Goal: Information Seeking & Learning: Learn about a topic

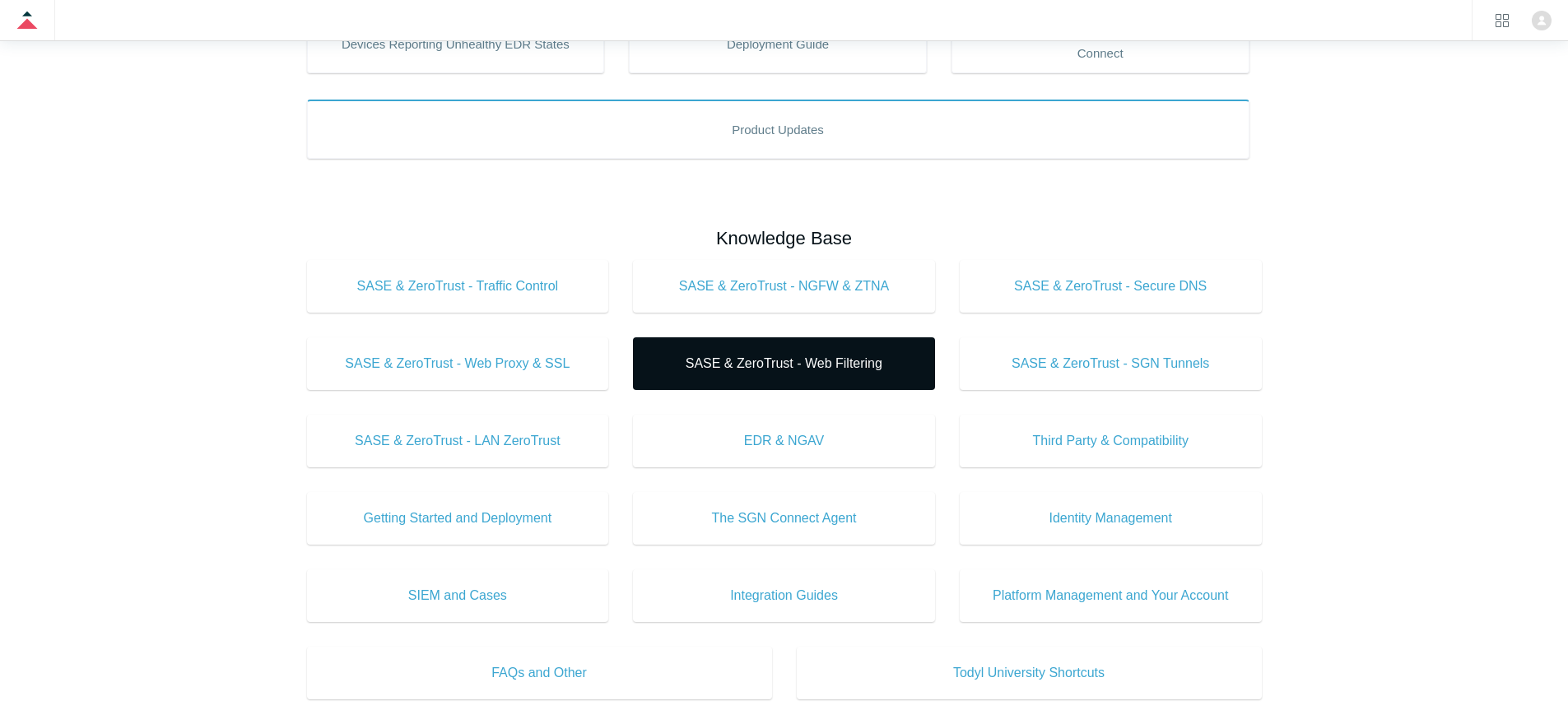
scroll to position [431, 0]
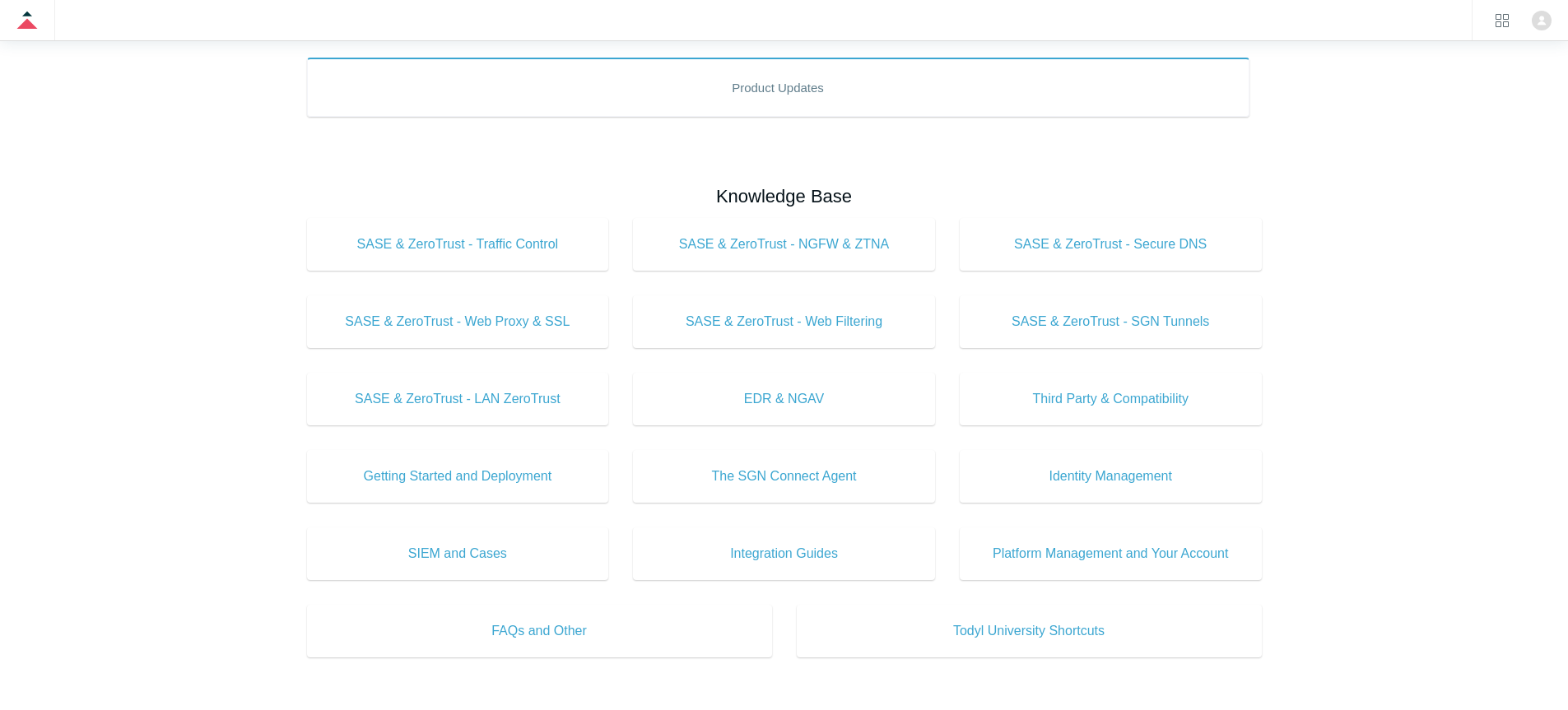
click at [1372, 220] on main "Todyl Support Center How Can We Help? Search Important Notice: macOS Tahoe 26 S…" at bounding box center [784, 381] width 1568 height 1424
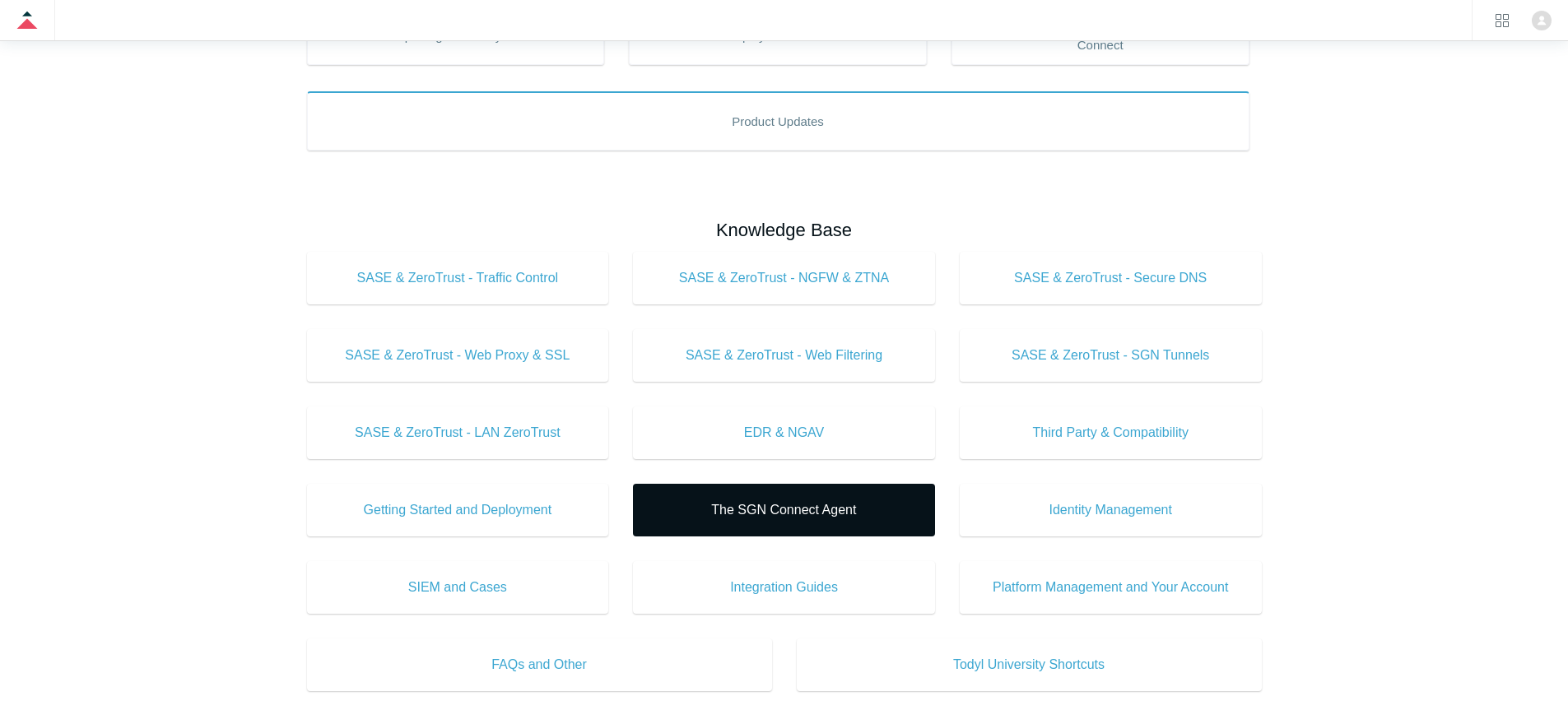
scroll to position [475, 0]
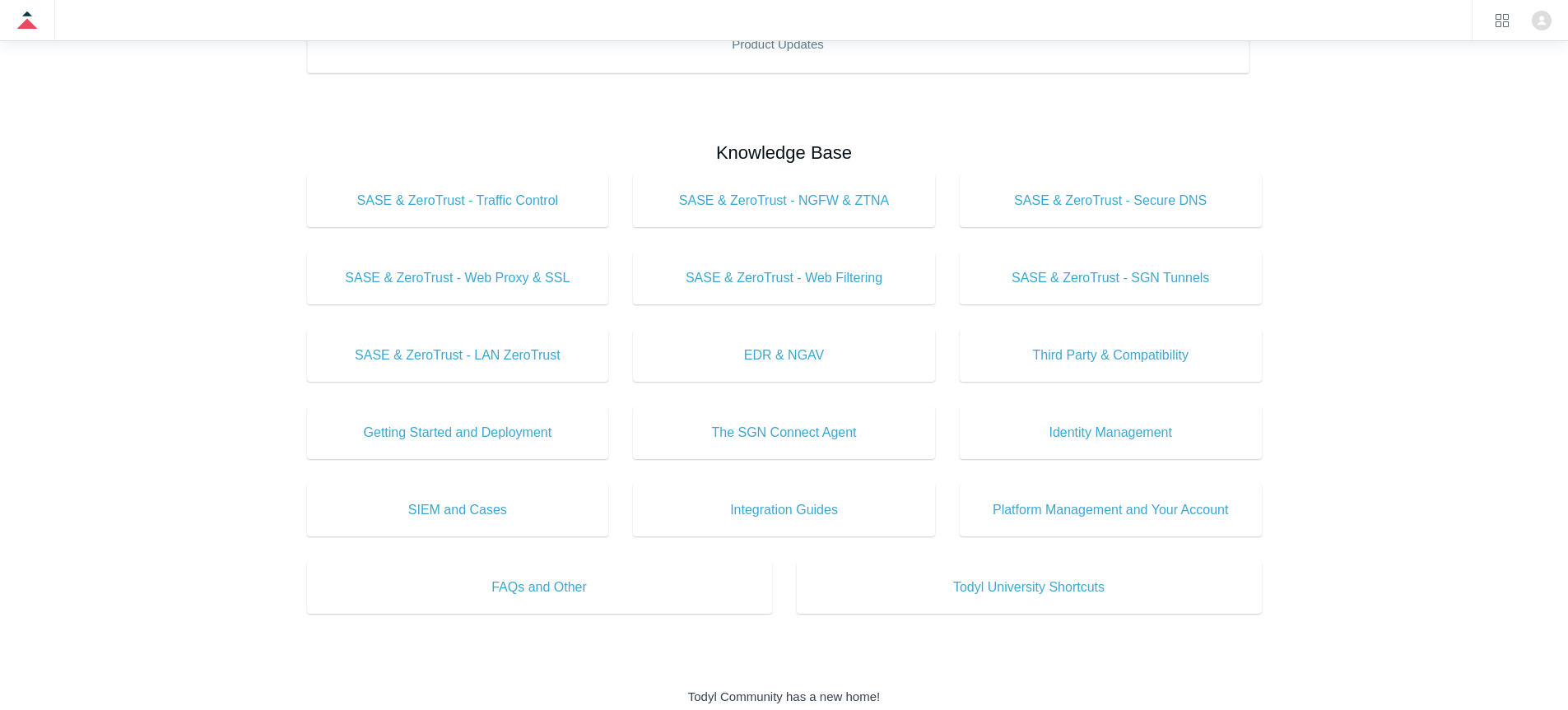
click at [229, 405] on main "Todyl Support Center How Can We Help? Search Important Notice: macOS Tahoe 26 S…" at bounding box center [784, 337] width 1568 height 1424
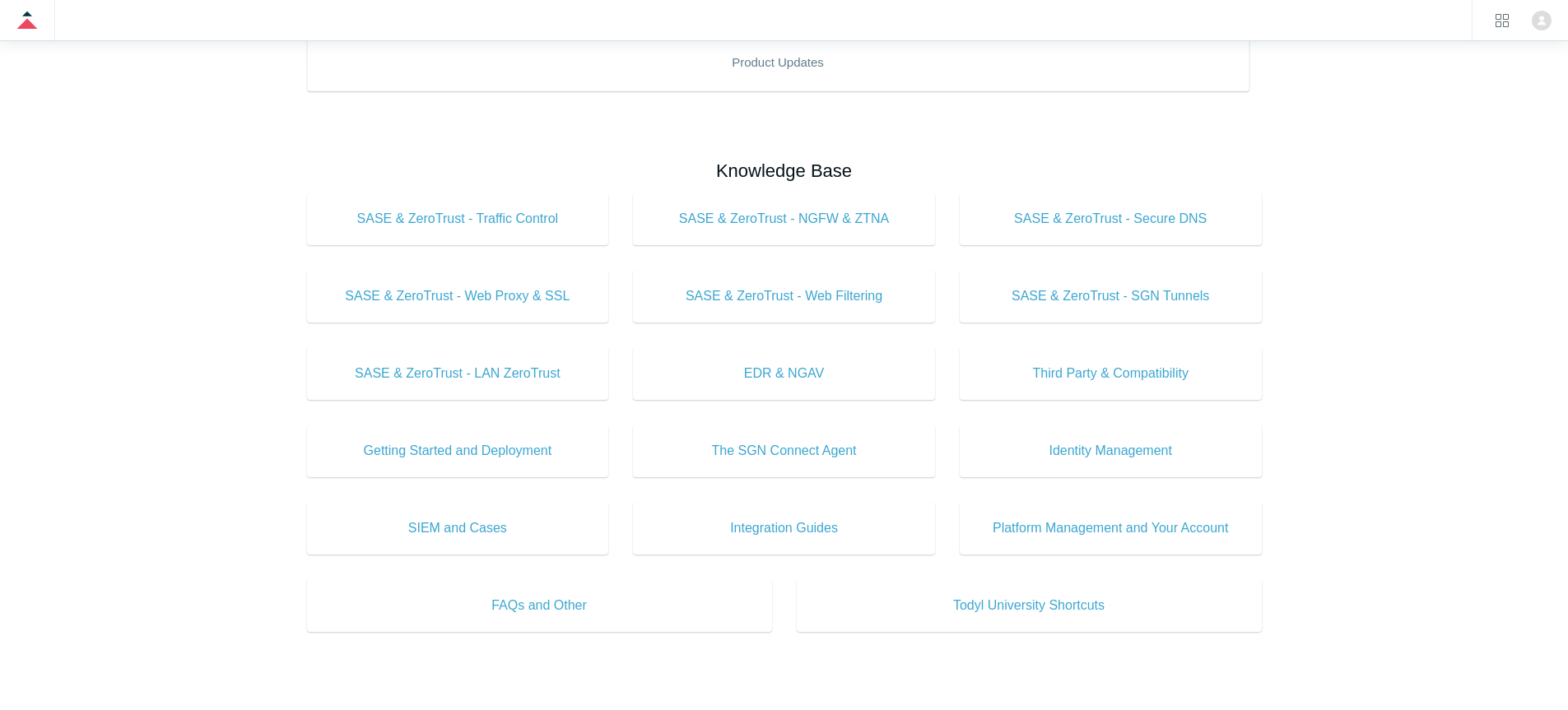
scroll to position [451, 0]
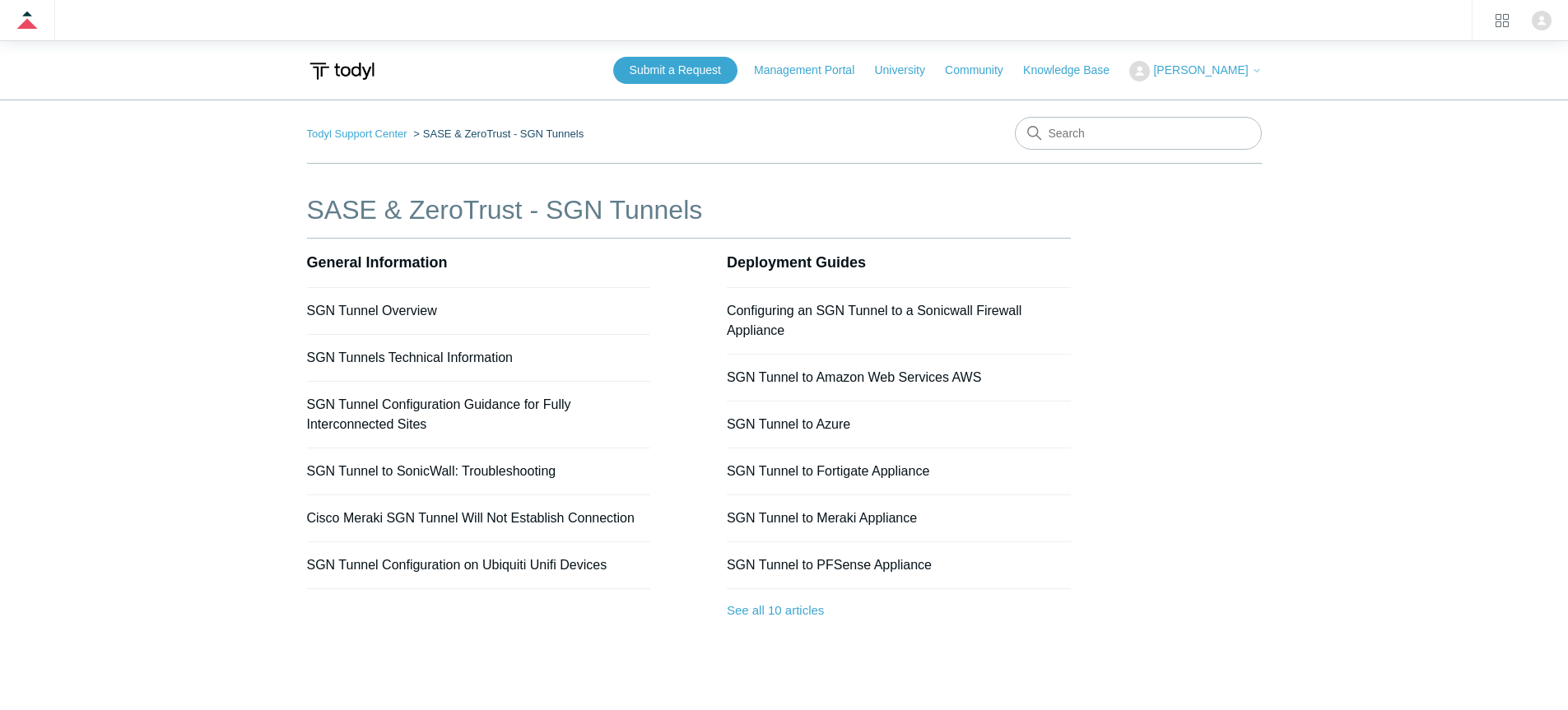
click at [439, 137] on li "SASE & ZeroTrust - SGN Tunnels" at bounding box center [496, 134] width 174 height 13
drag, startPoint x: 439, startPoint y: 137, endPoint x: 592, endPoint y: 139, distance: 153.0
click at [592, 139] on nav "Todyl Support Center SASE & ZeroTrust - SGN Tunnels" at bounding box center [784, 141] width 954 height 47
copy nav "SASE & ZeroTrust - SGN Tunnels"
click at [384, 310] on link "SGN Tunnel Overview" at bounding box center [371, 311] width 130 height 14
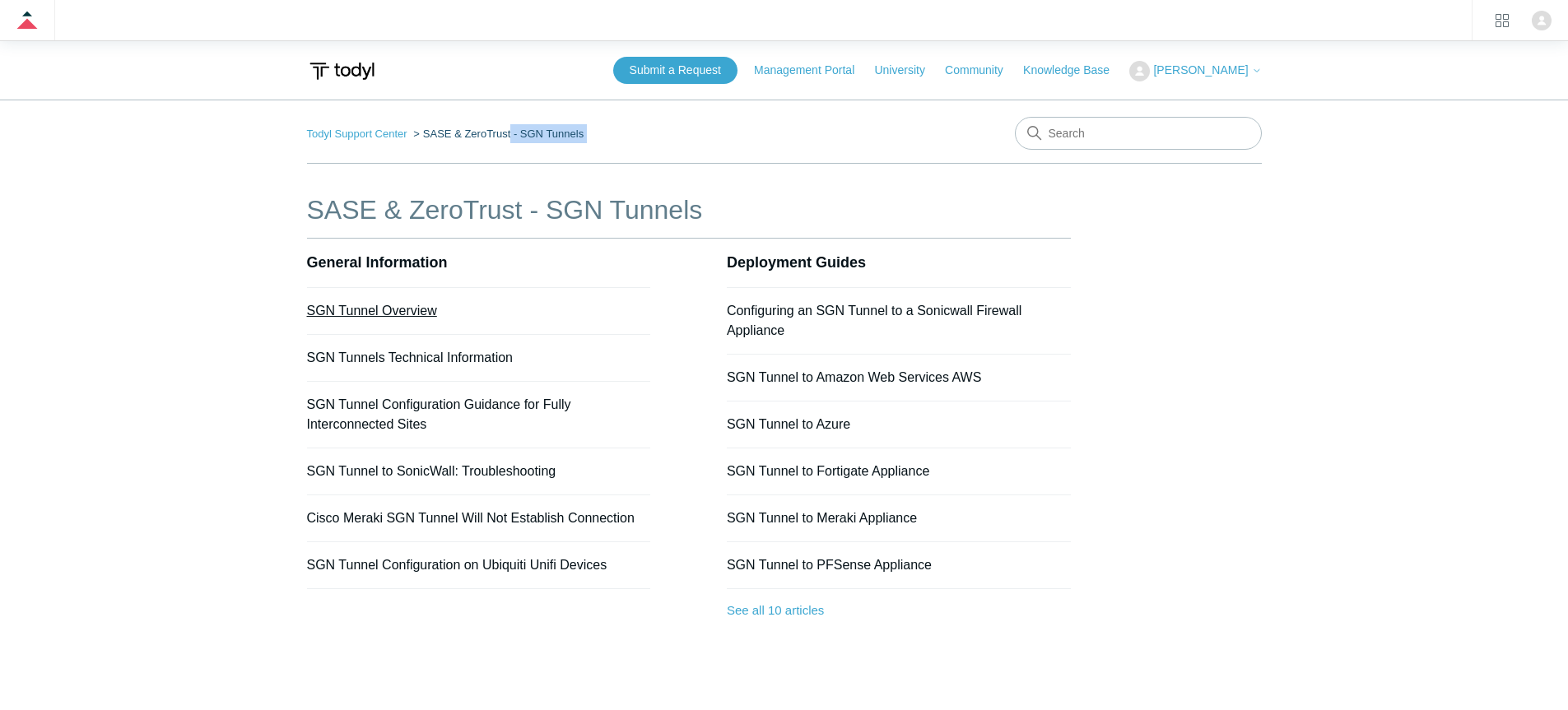
click at [383, 313] on link "SGN Tunnel Overview" at bounding box center [371, 311] width 130 height 14
click at [363, 269] on link "General Information" at bounding box center [377, 262] width 141 height 17
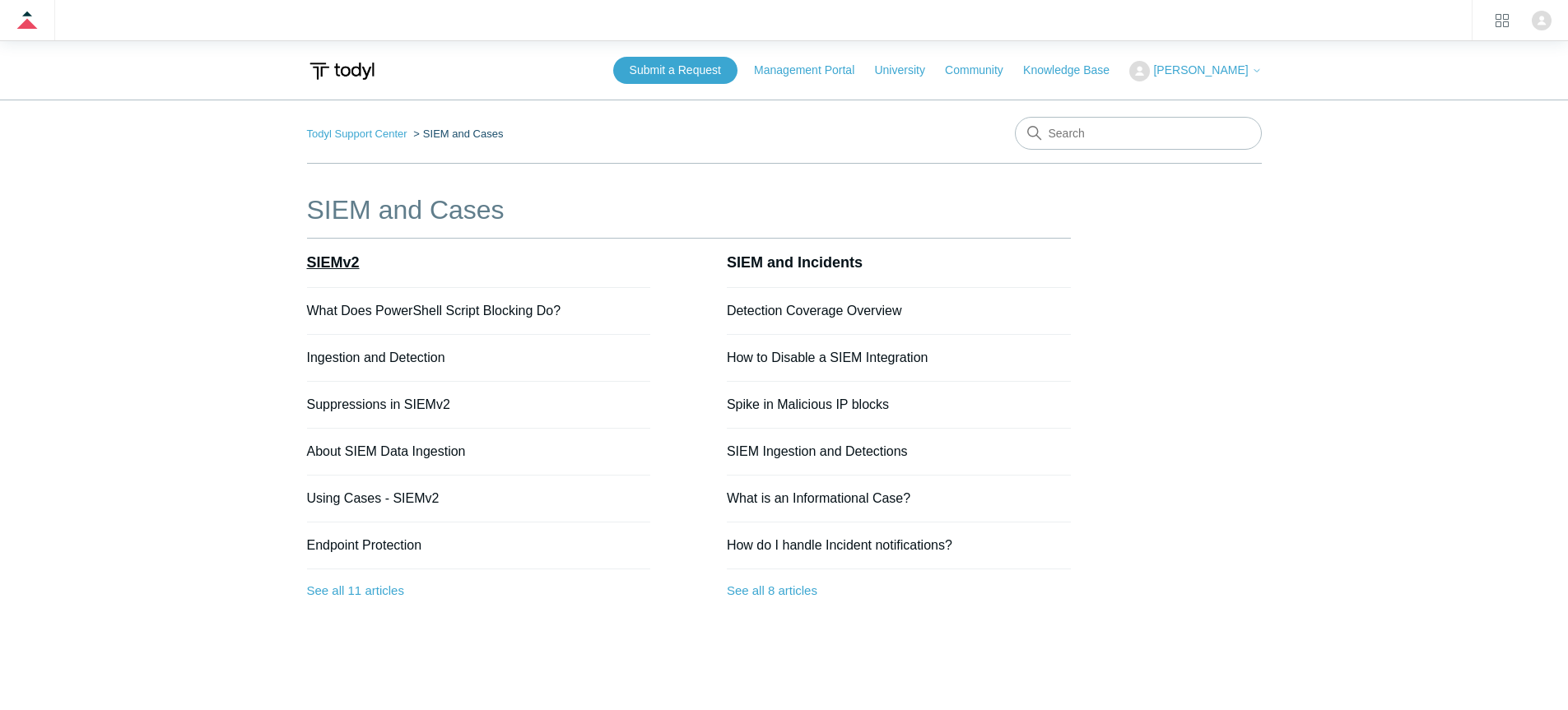
click at [327, 255] on link "SIEMv2" at bounding box center [333, 262] width 53 height 17
click at [492, 317] on link "What Does PowerShell Script Blocking Do?" at bounding box center [434, 311] width 254 height 14
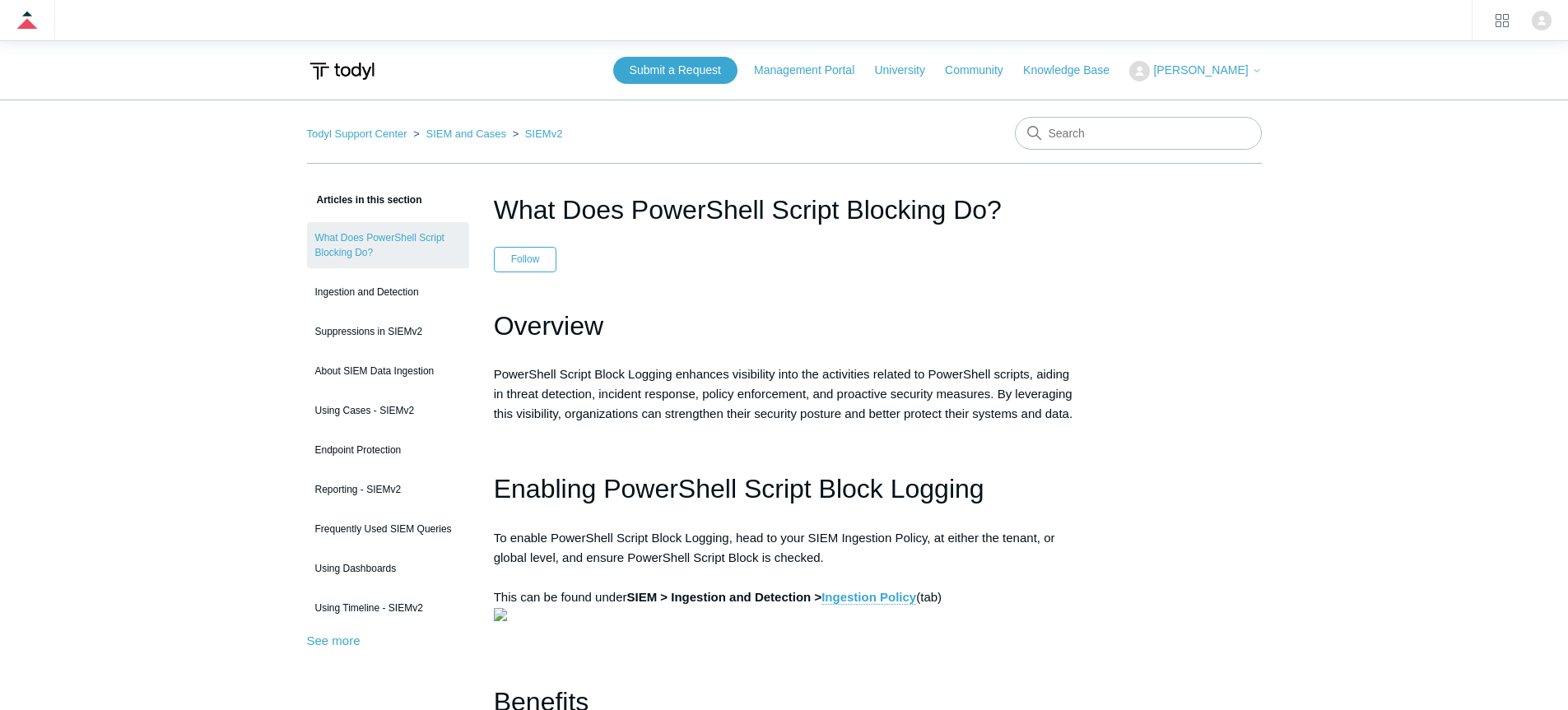
click at [453, 118] on nav "Todyl Support Center SIEM and Cases SIEMv2" at bounding box center [784, 141] width 954 height 47
click at [454, 126] on ol "Todyl Support Center SIEM and Cases SIEMv2" at bounding box center [435, 133] width 256 height 19
click at [478, 137] on link "SIEM and Cases" at bounding box center [465, 134] width 81 height 13
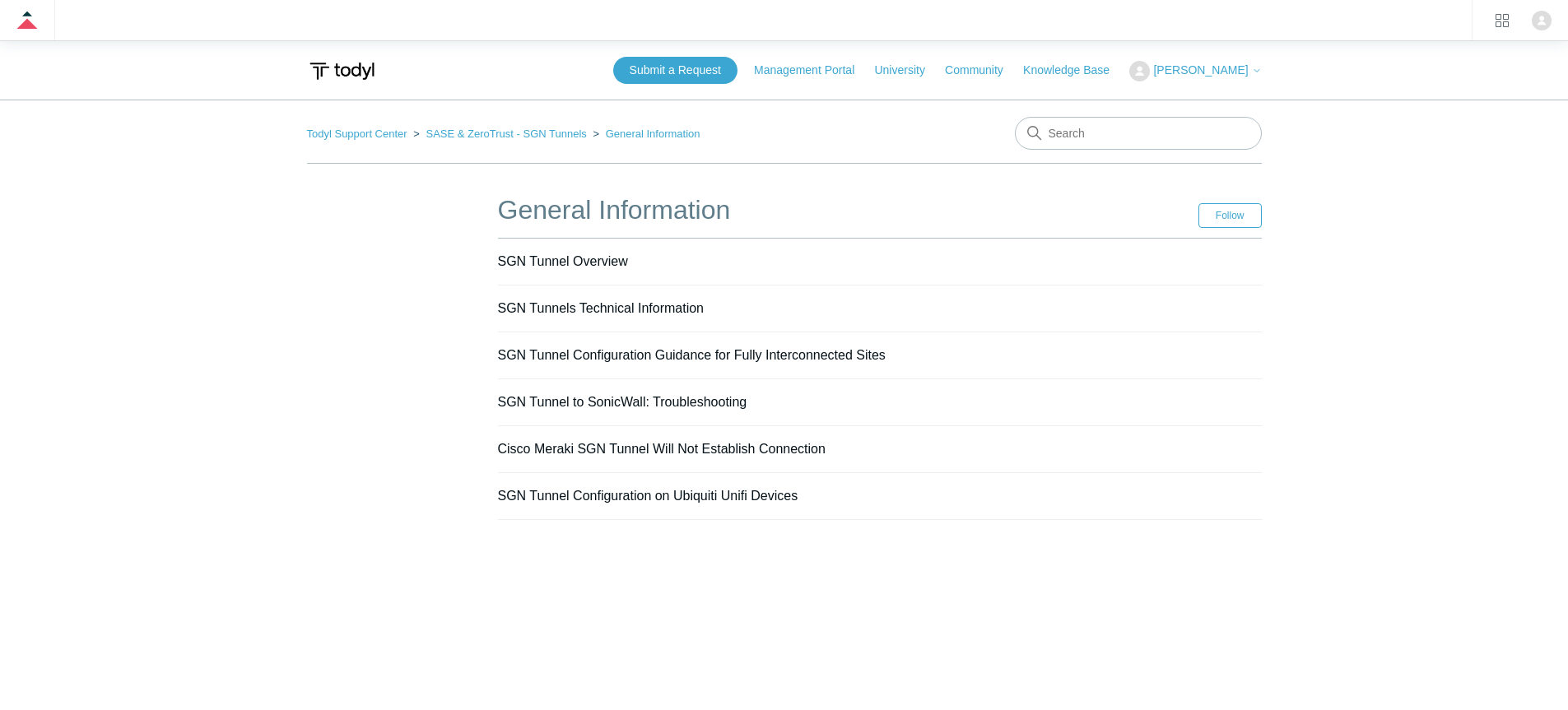
click at [516, 209] on h1 "General Information" at bounding box center [848, 210] width 700 height 39
copy header "General Information Follow"
click at [596, 267] on link "SGN Tunnel Overview" at bounding box center [563, 261] width 130 height 14
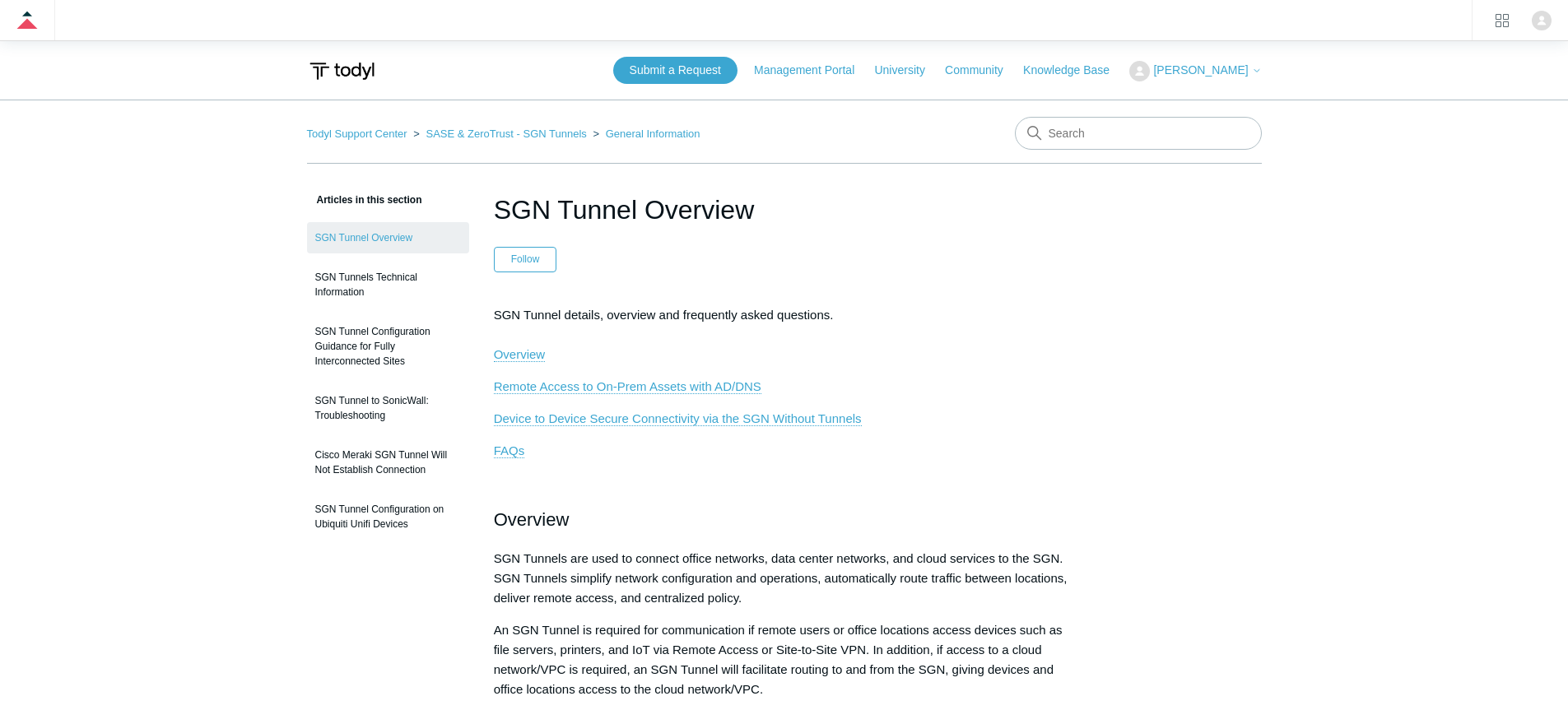
click at [660, 203] on h1 "SGN Tunnel Overview" at bounding box center [784, 210] width 581 height 39
click at [661, 204] on h1 "SGN Tunnel Overview" at bounding box center [784, 210] width 581 height 39
copy header "SGN Tunnel Overview"
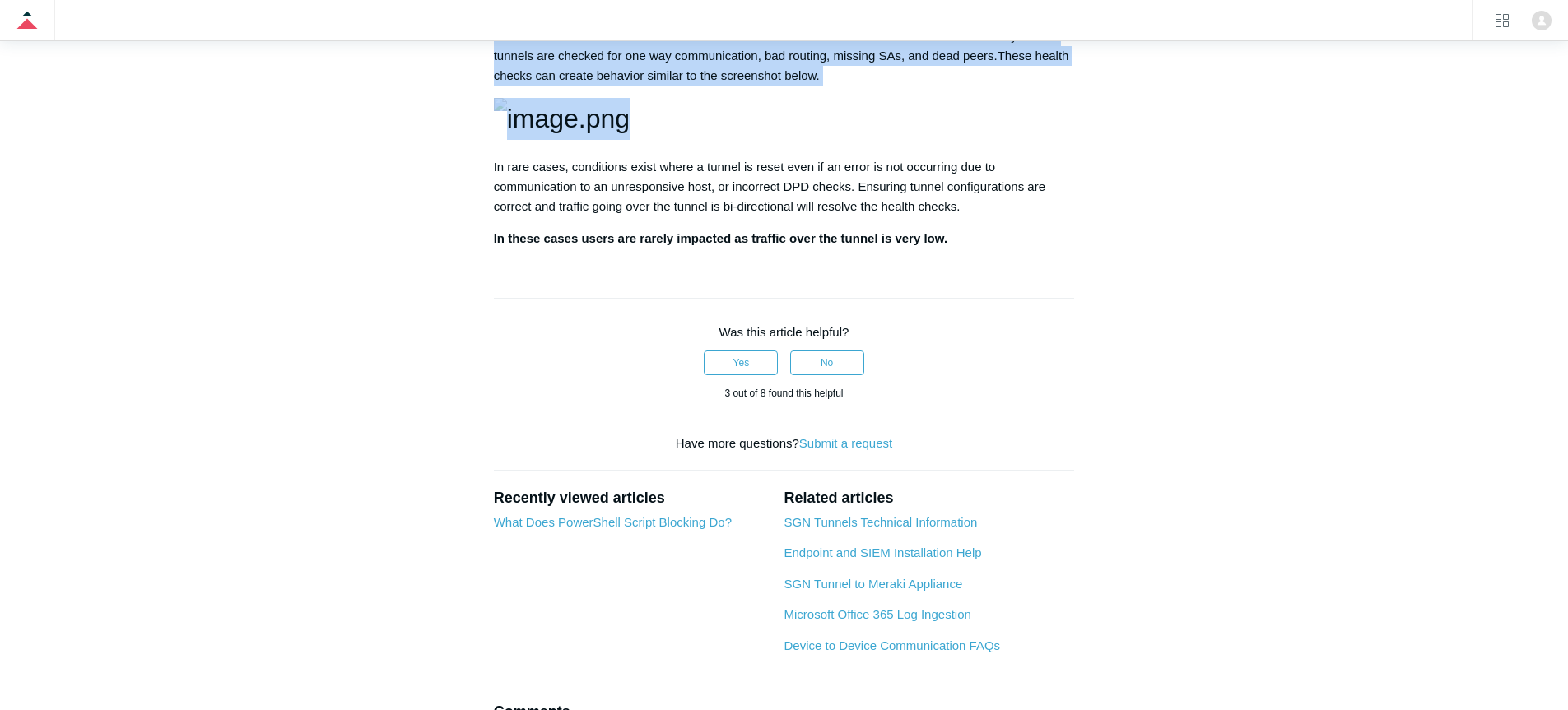
scroll to position [2675, 0]
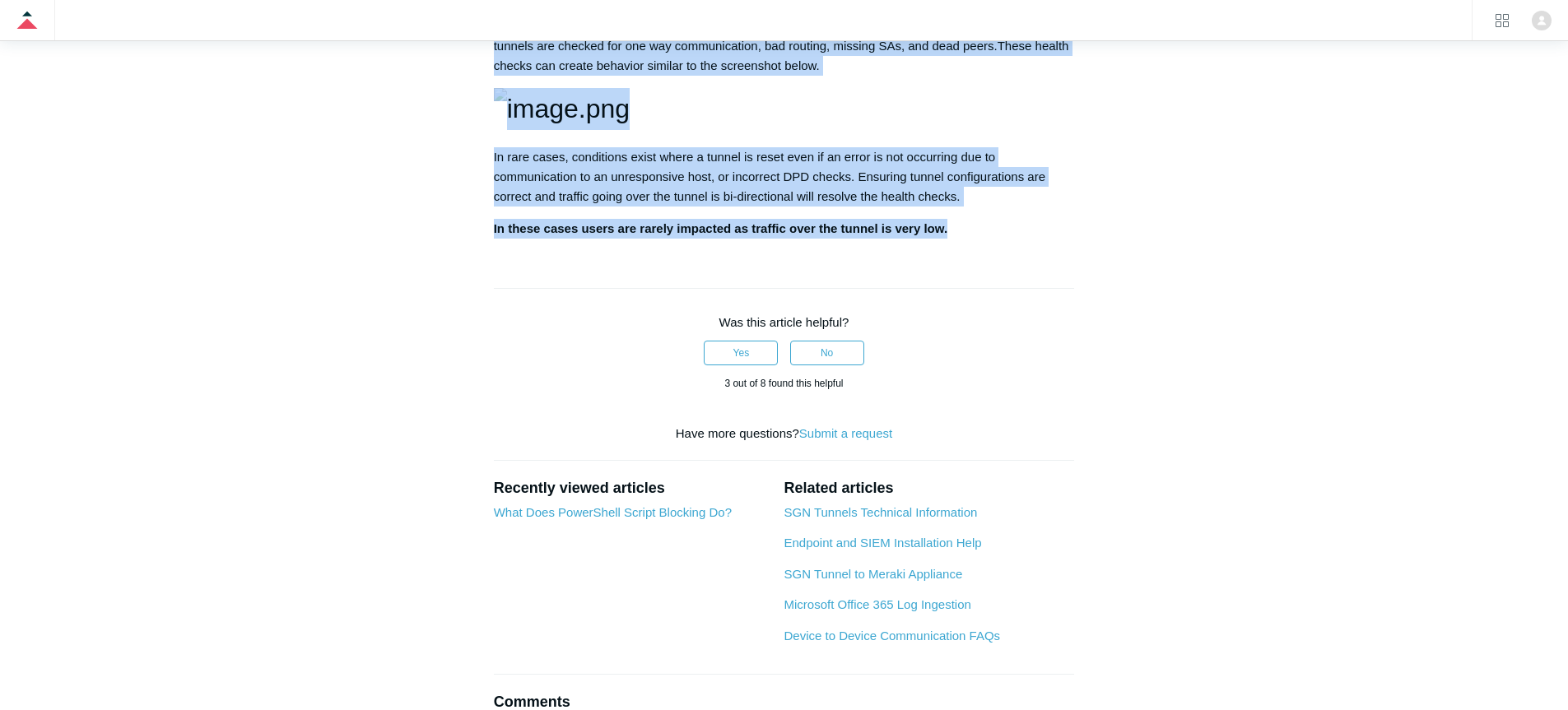
drag, startPoint x: 515, startPoint y: 303, endPoint x: 996, endPoint y: 606, distance: 568.5
copy article "SGN Tunnel details, overview and frequently asked questions. Overview Remote Ac…"
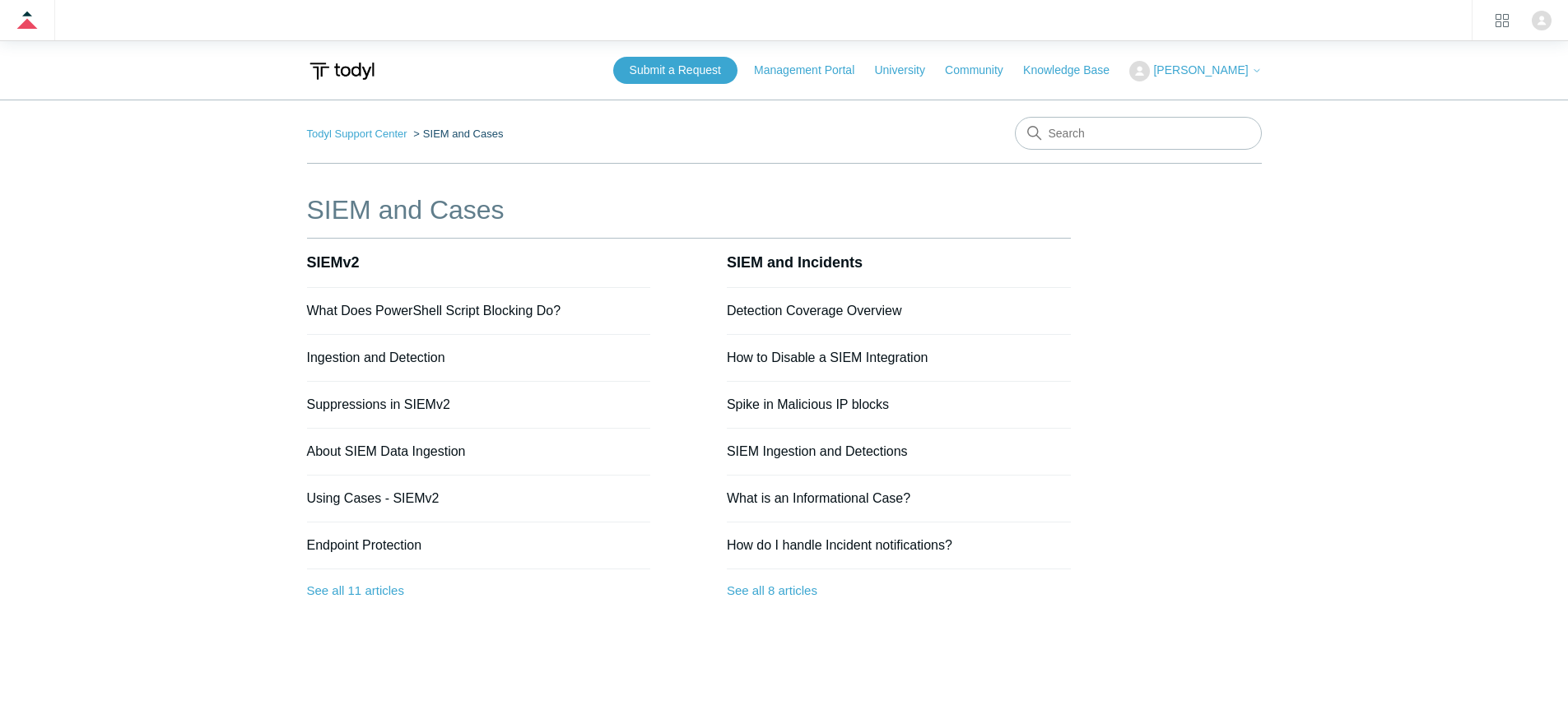
click at [410, 206] on h1 "SIEM and Cases" at bounding box center [689, 210] width 764 height 39
click at [409, 208] on h1 "SIEM and Cases" at bounding box center [689, 210] width 764 height 39
click at [330, 258] on link "SIEMv2" at bounding box center [333, 262] width 53 height 17
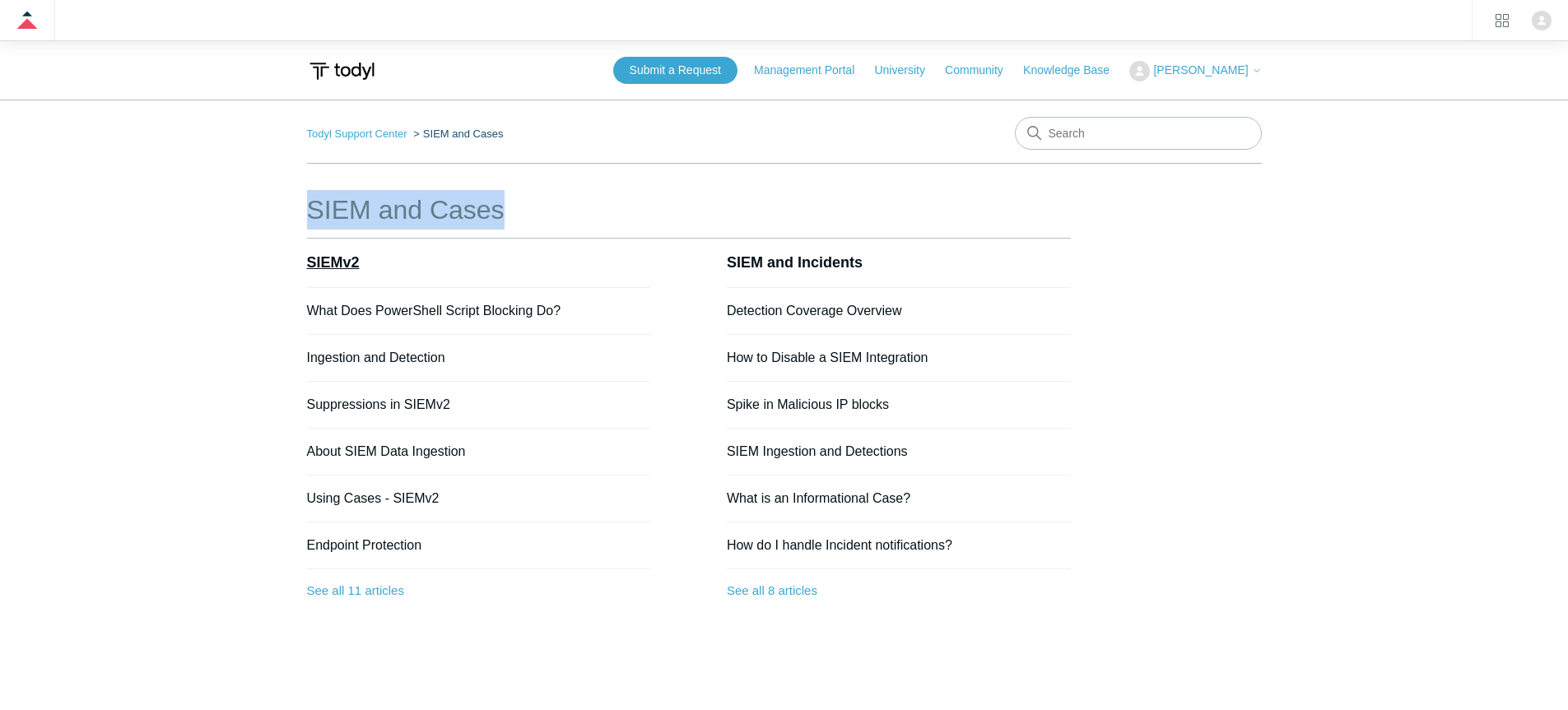
click at [330, 258] on link "SIEMv2" at bounding box center [333, 262] width 53 height 17
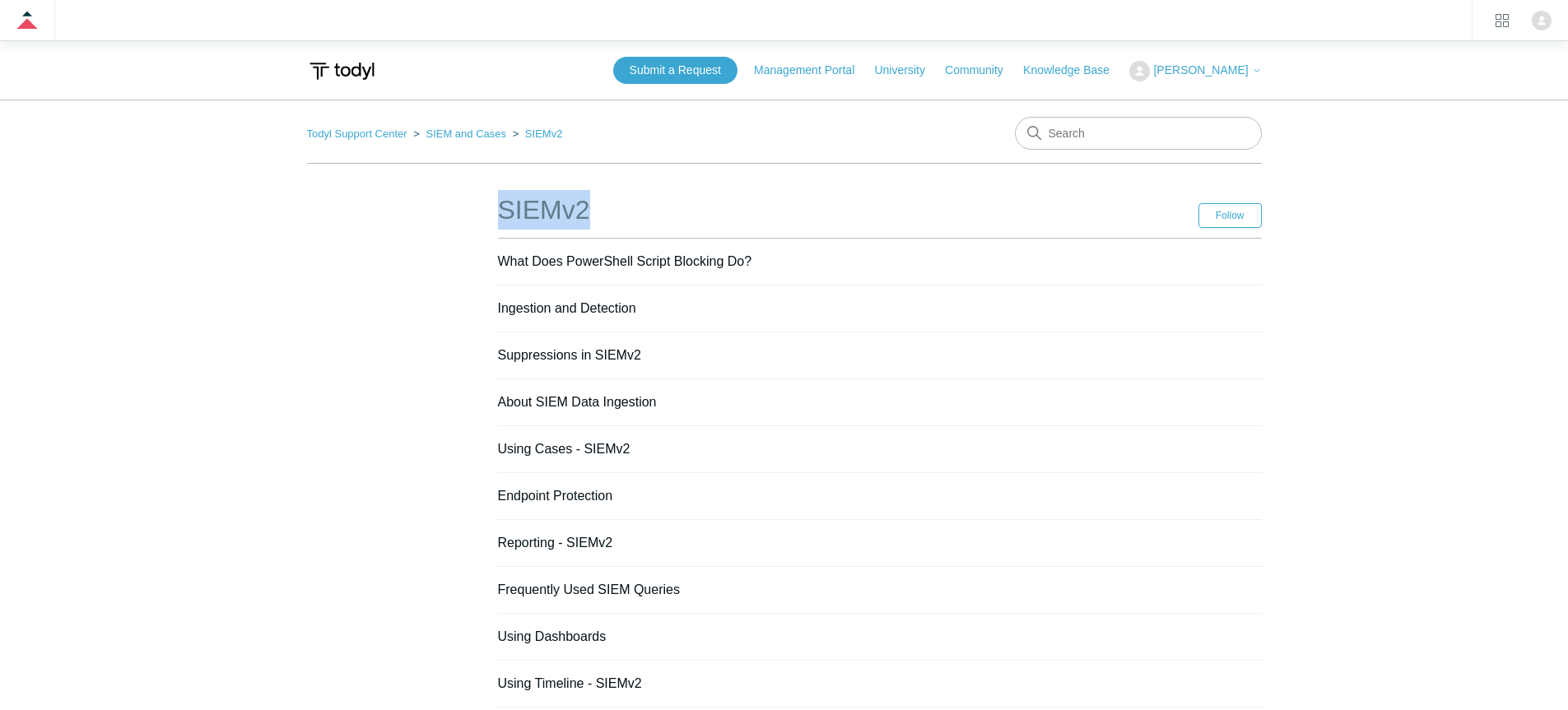
drag, startPoint x: 427, startPoint y: 207, endPoint x: 614, endPoint y: 210, distance: 187.0
click at [614, 210] on div "SIEMv2 Follow Follow Section What Does PowerShell Script Blocking Do? Ingestion…" at bounding box center [784, 473] width 954 height 564
copy h1 "SIEMv2"
click at [531, 262] on link "What Does PowerShell Script Blocking Do?" at bounding box center [625, 261] width 254 height 14
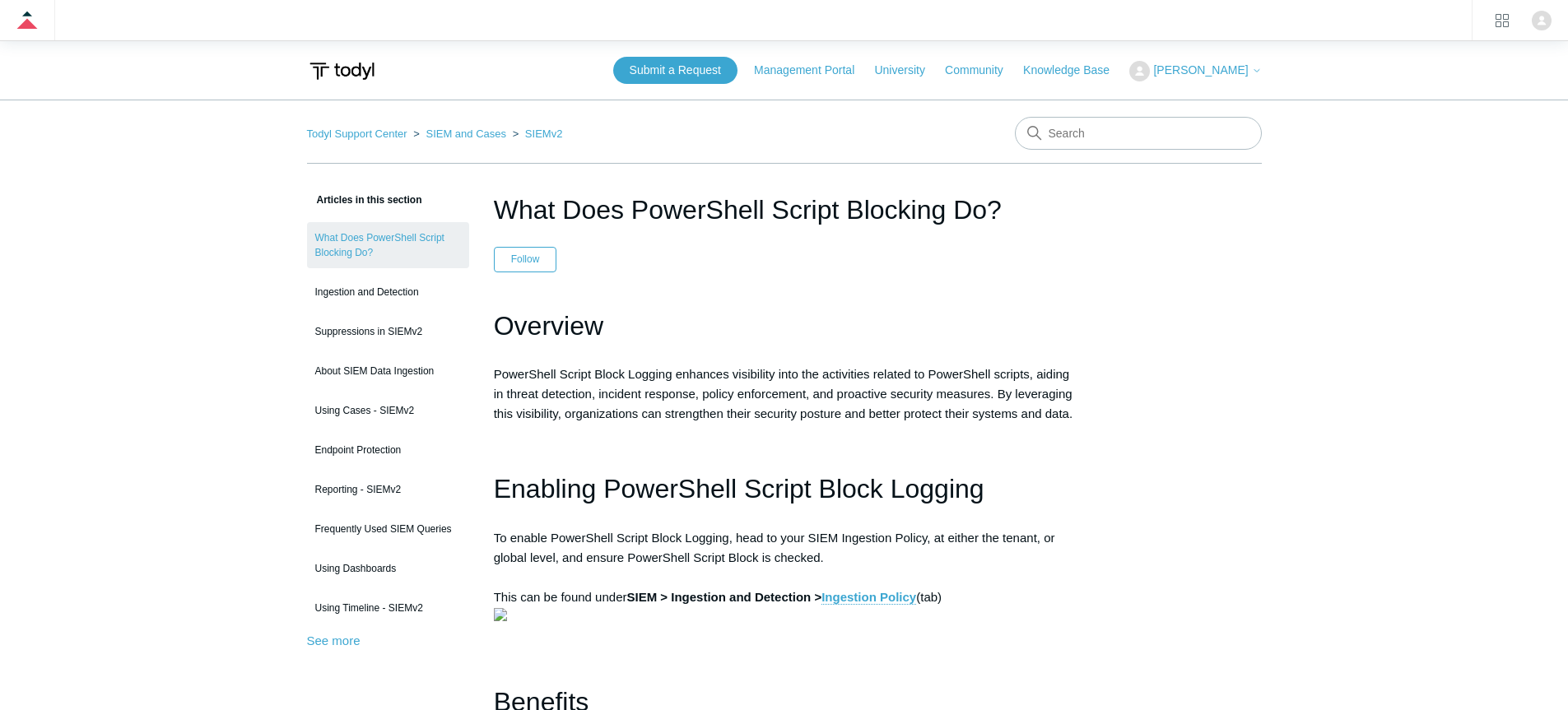
click at [697, 196] on h1 "What Does PowerShell Script Blocking Do?" at bounding box center [784, 210] width 581 height 39
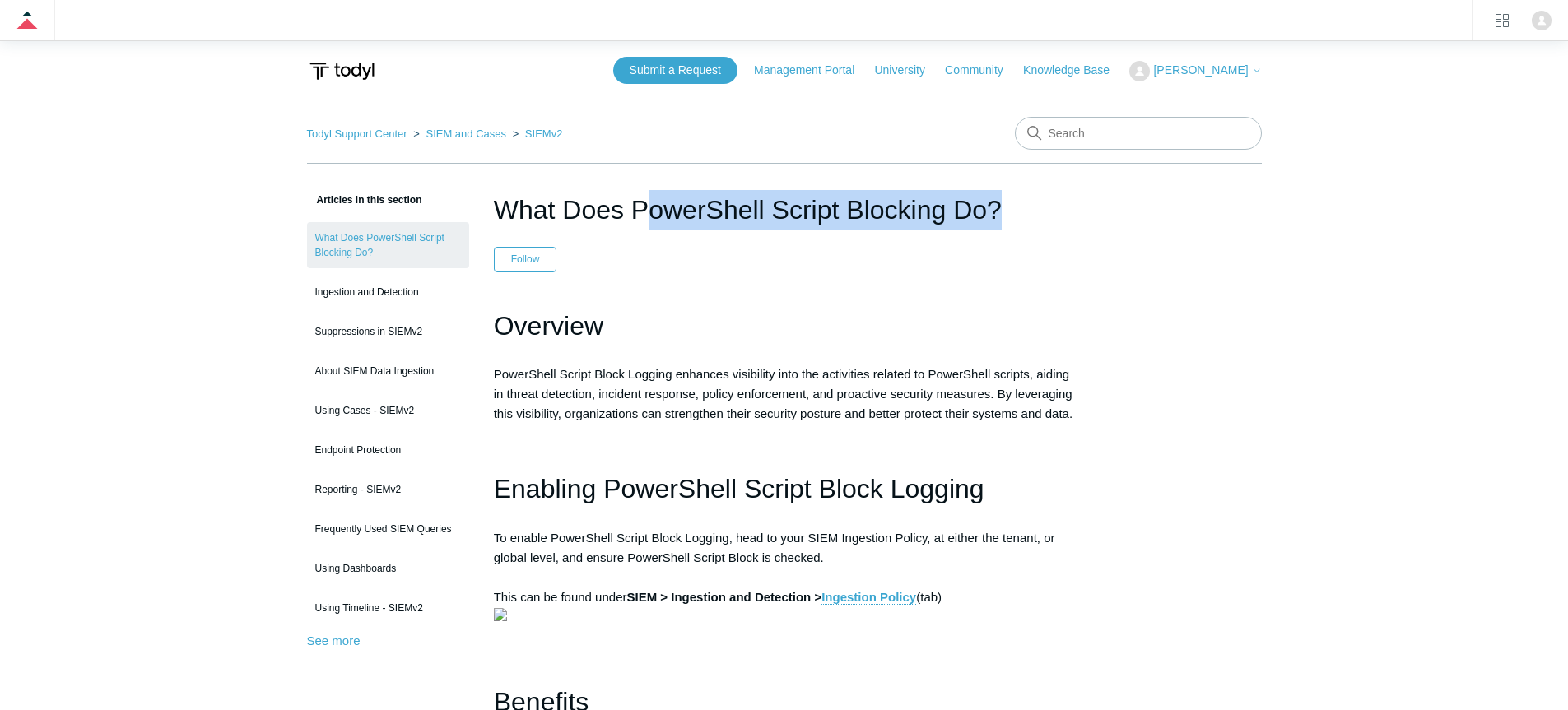
click at [697, 196] on h1 "What Does PowerShell Script Blocking Do?" at bounding box center [784, 210] width 581 height 39
copy header "What Does PowerShell Script Blocking Do?"
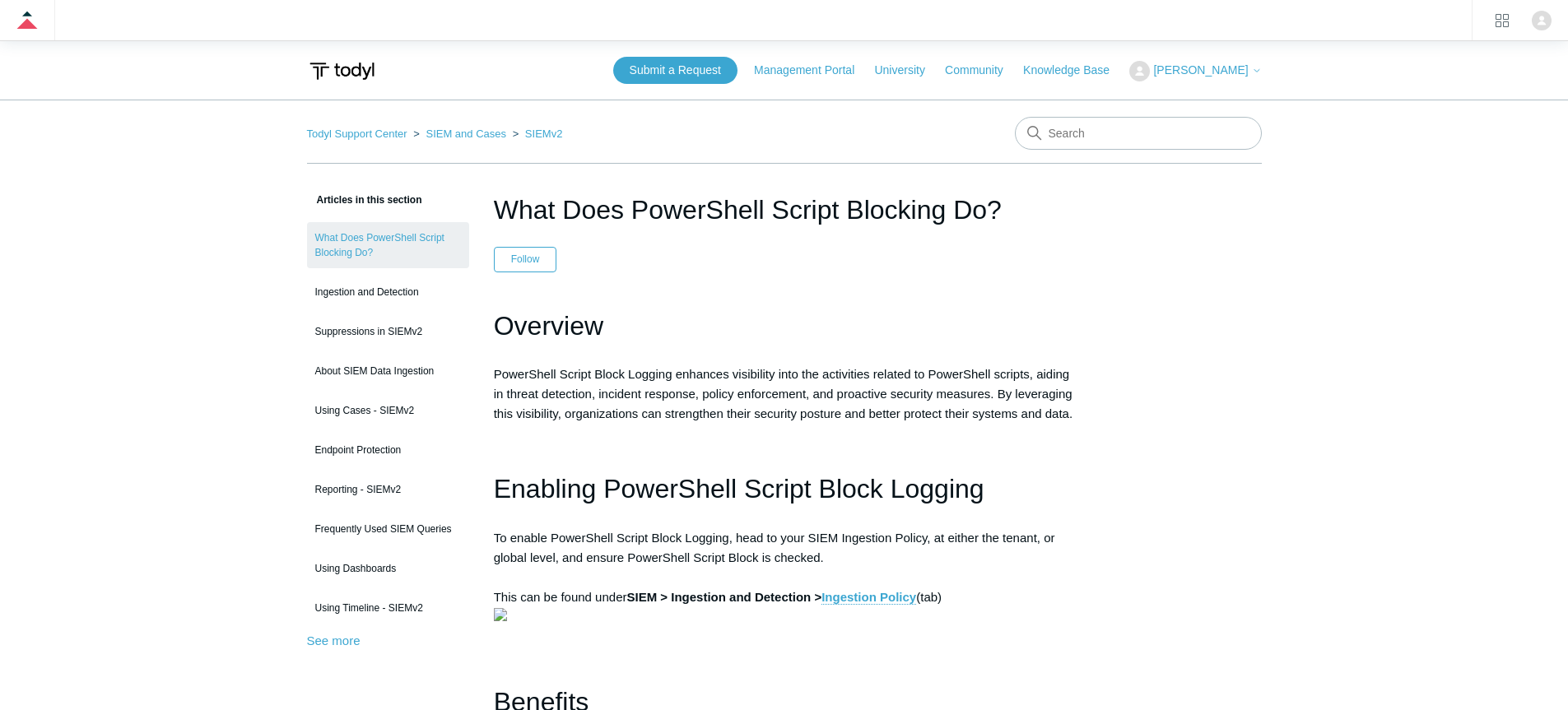
click at [515, 325] on h1 "Overview" at bounding box center [784, 325] width 581 height 42
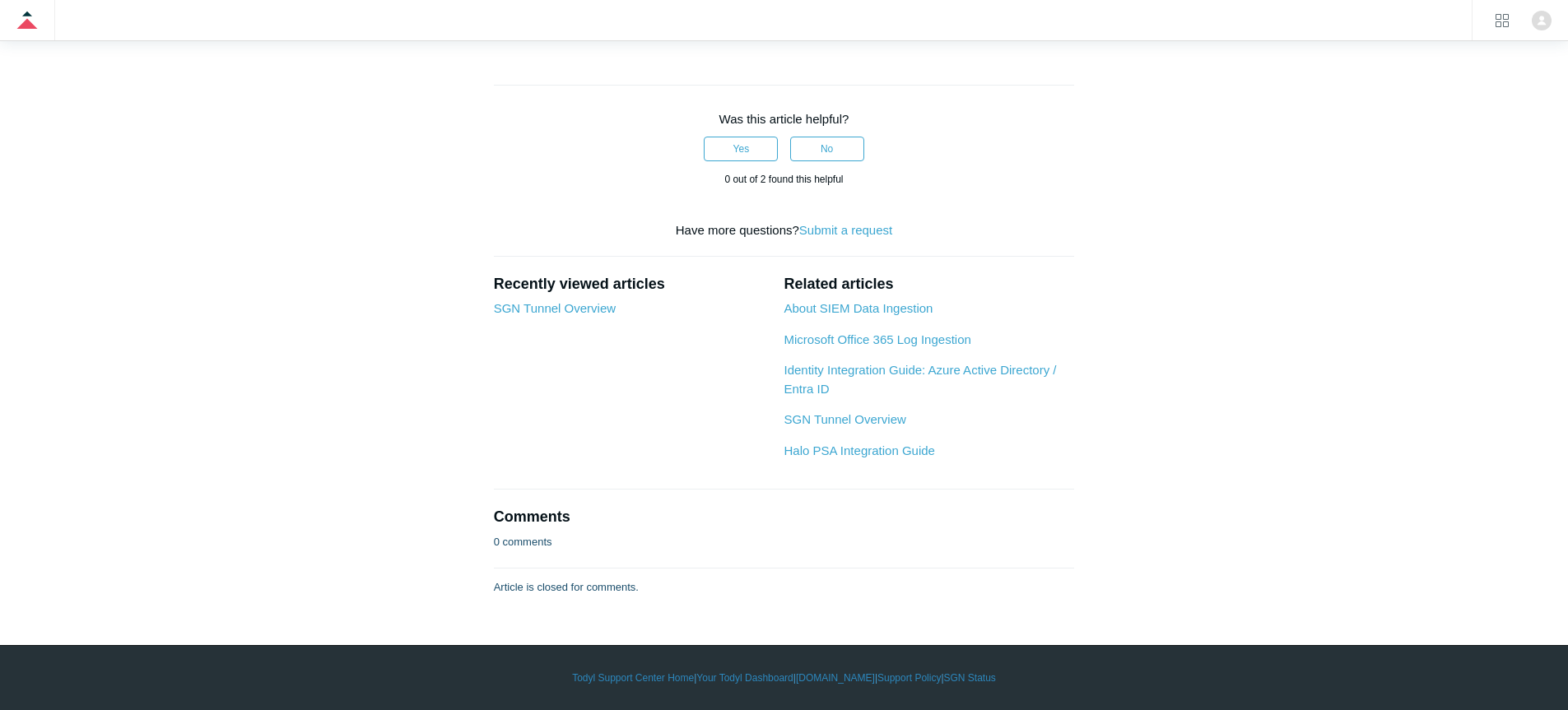
scroll to position [1056, 0]
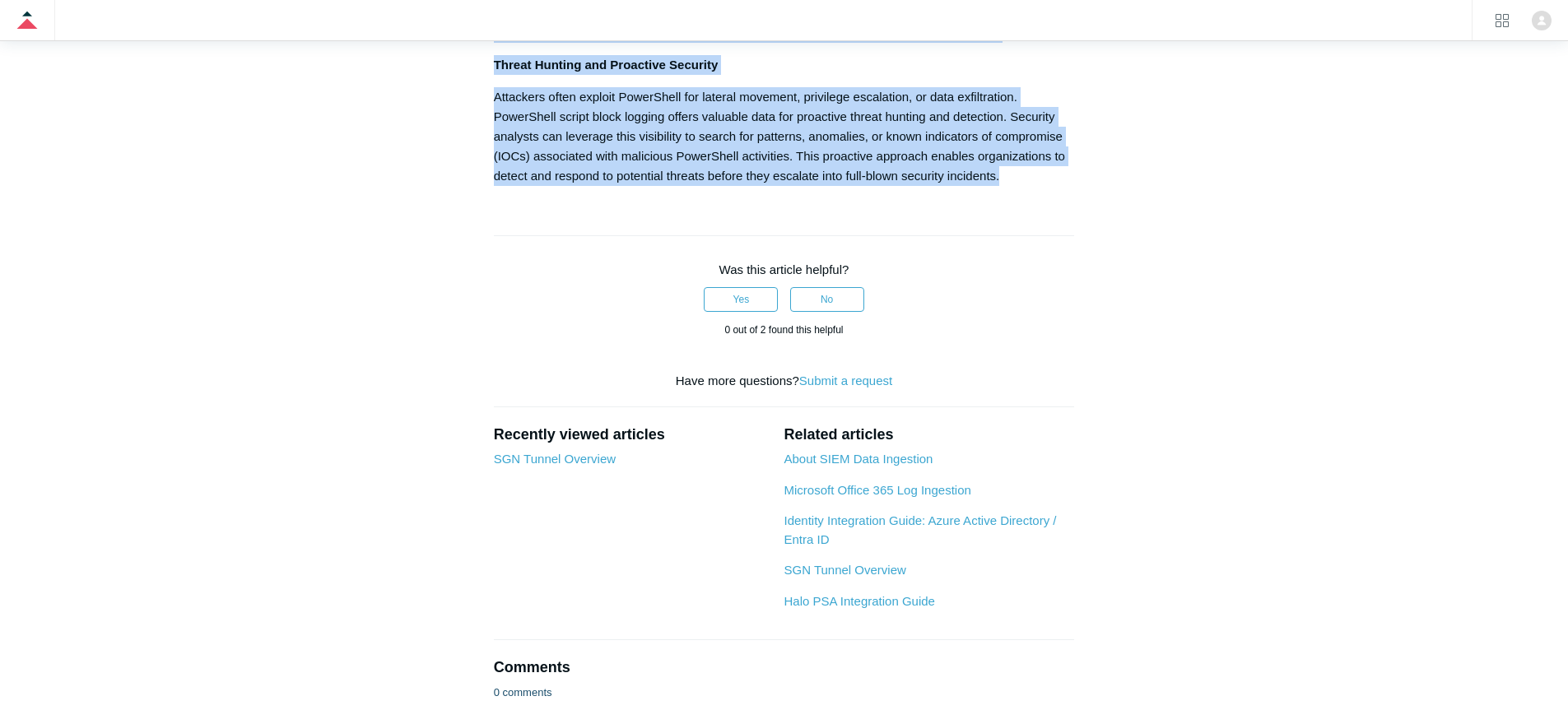
drag, startPoint x: 515, startPoint y: 325, endPoint x: 999, endPoint y: 322, distance: 484.0
copy article "Overview PowerShell Script Block Logging enhances visibility into the activitie…"
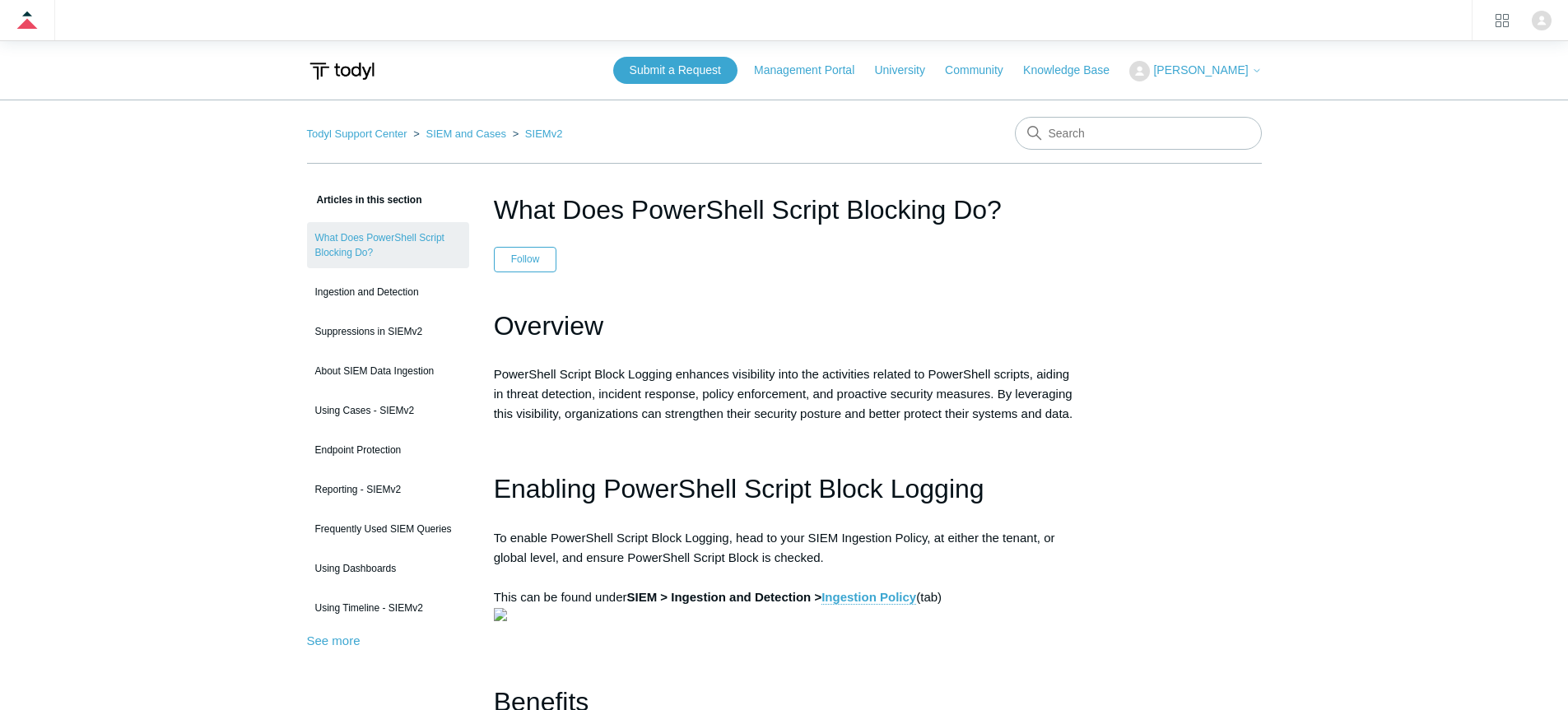
scroll to position [1056, 0]
